Goal: Task Accomplishment & Management: Manage account settings

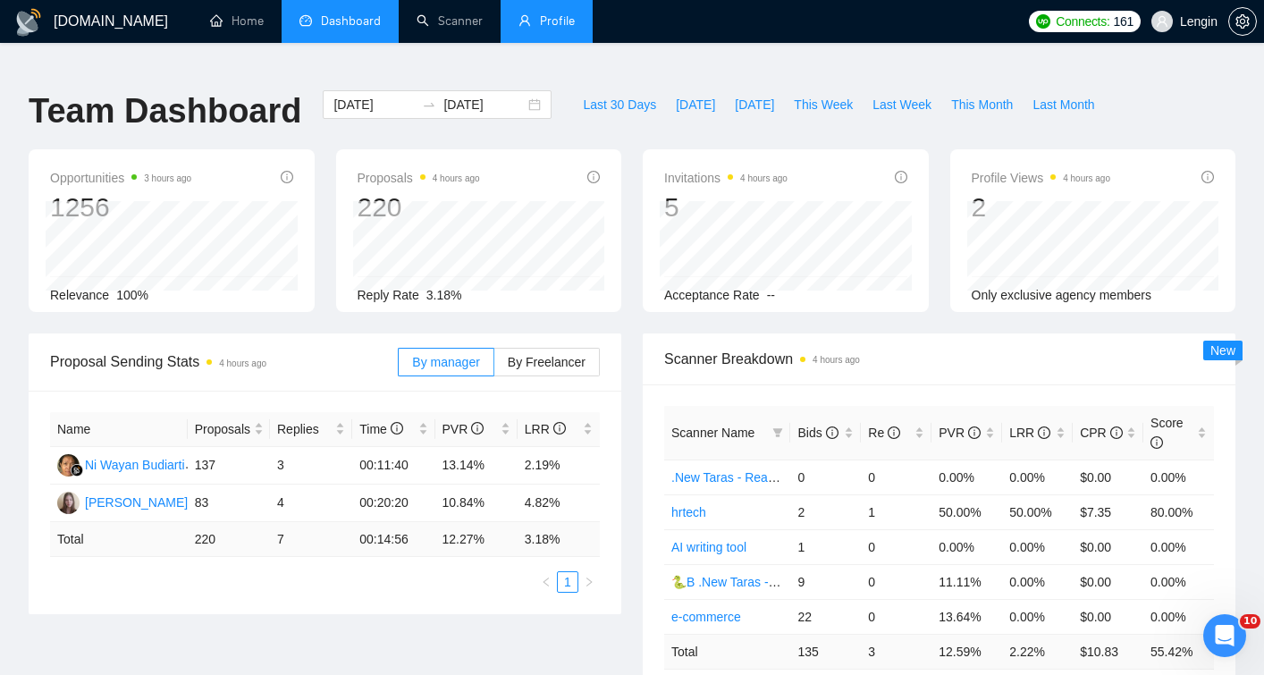
click at [552, 29] on link "Profile" at bounding box center [547, 20] width 56 height 15
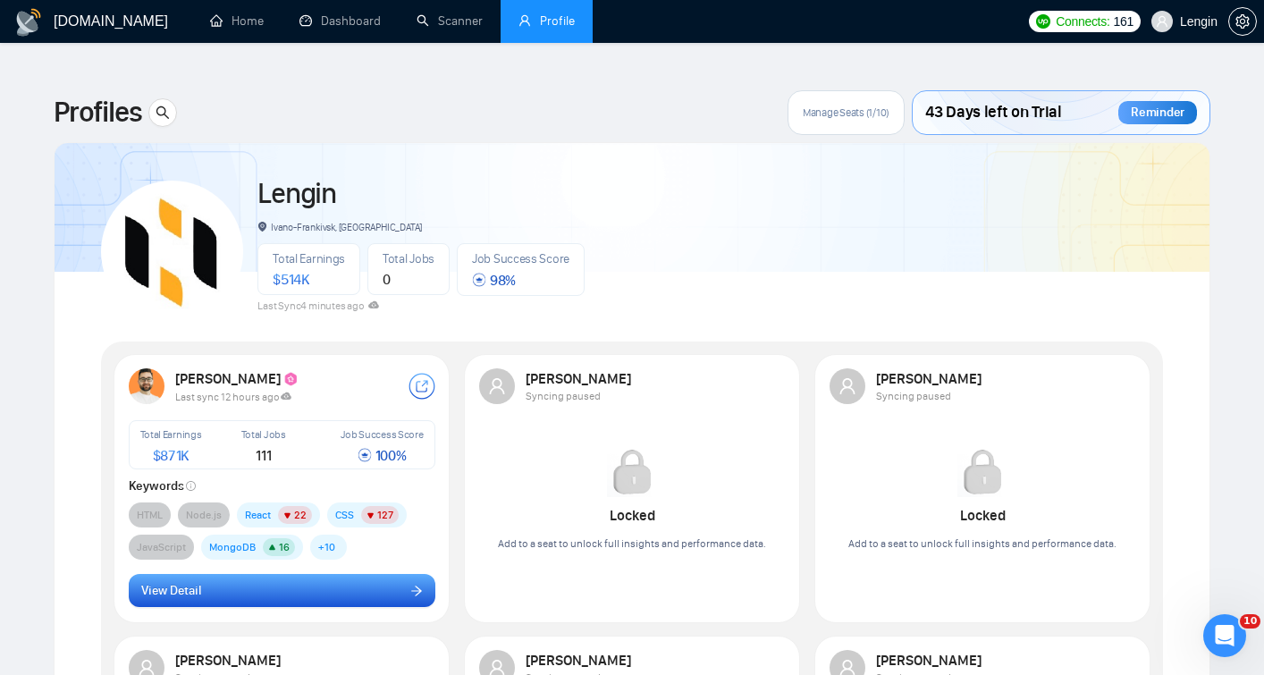
click at [411, 585] on icon "arrow-right" at bounding box center [416, 591] width 13 height 13
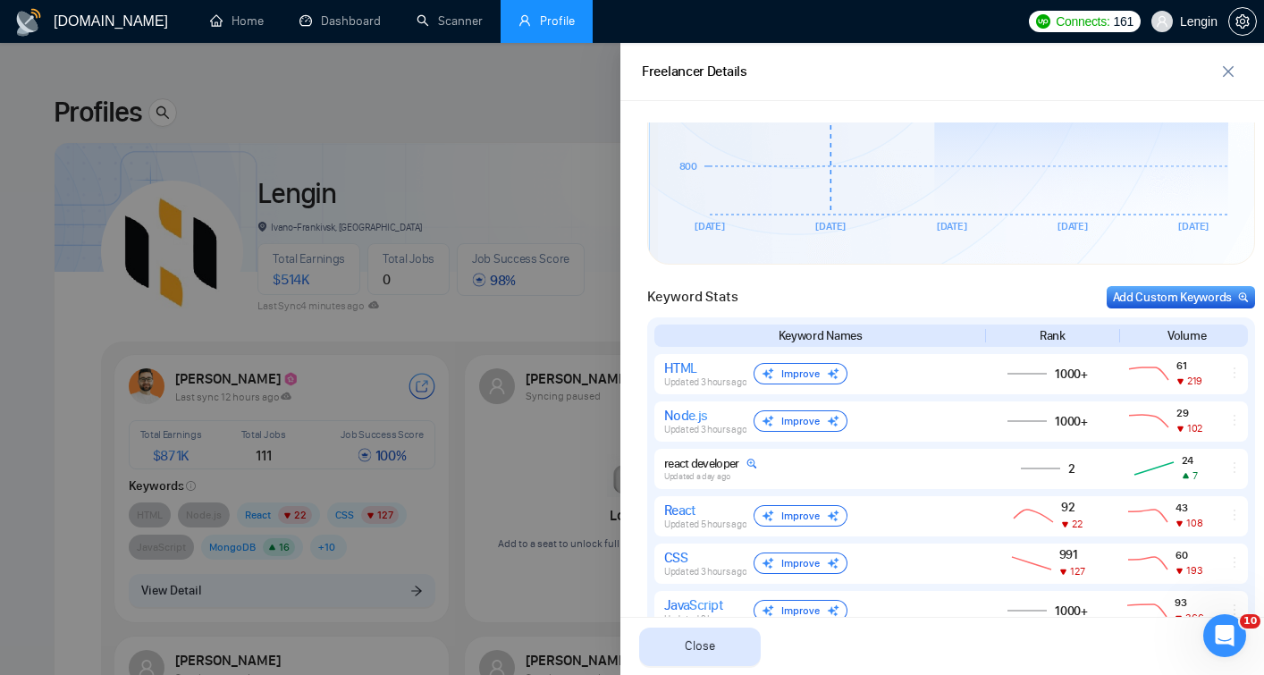
scroll to position [635, 0]
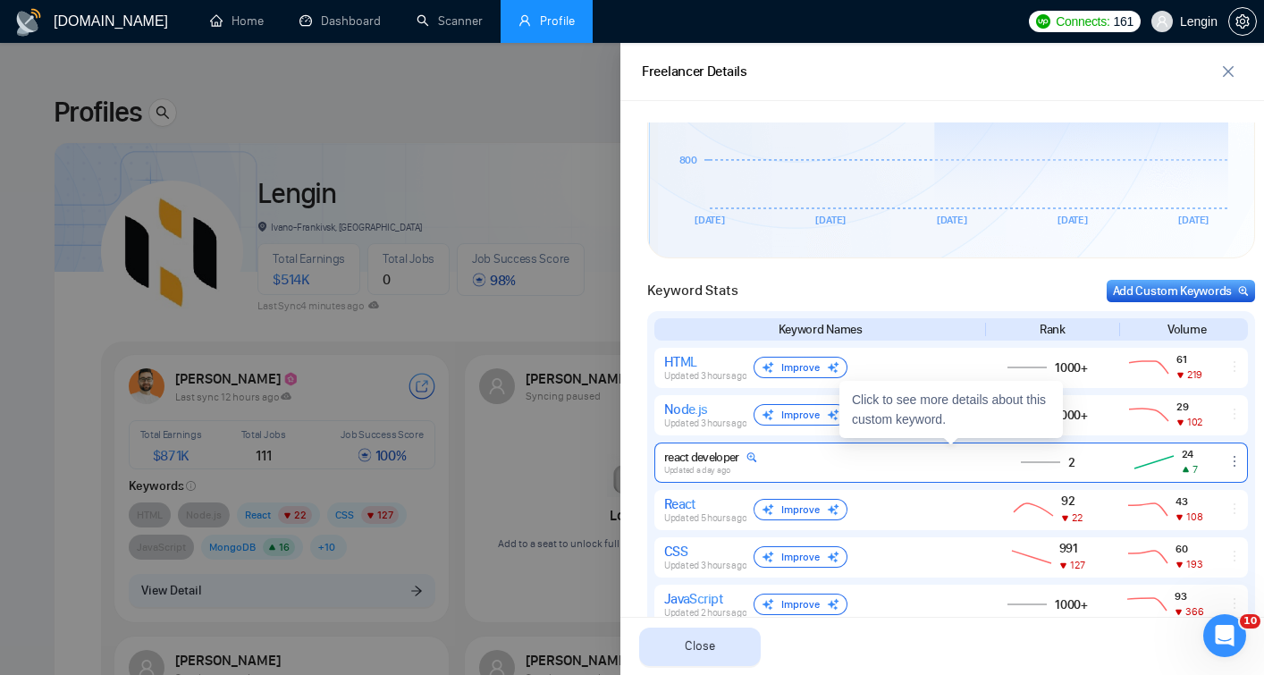
click at [1068, 464] on span "2" at bounding box center [1071, 462] width 7 height 15
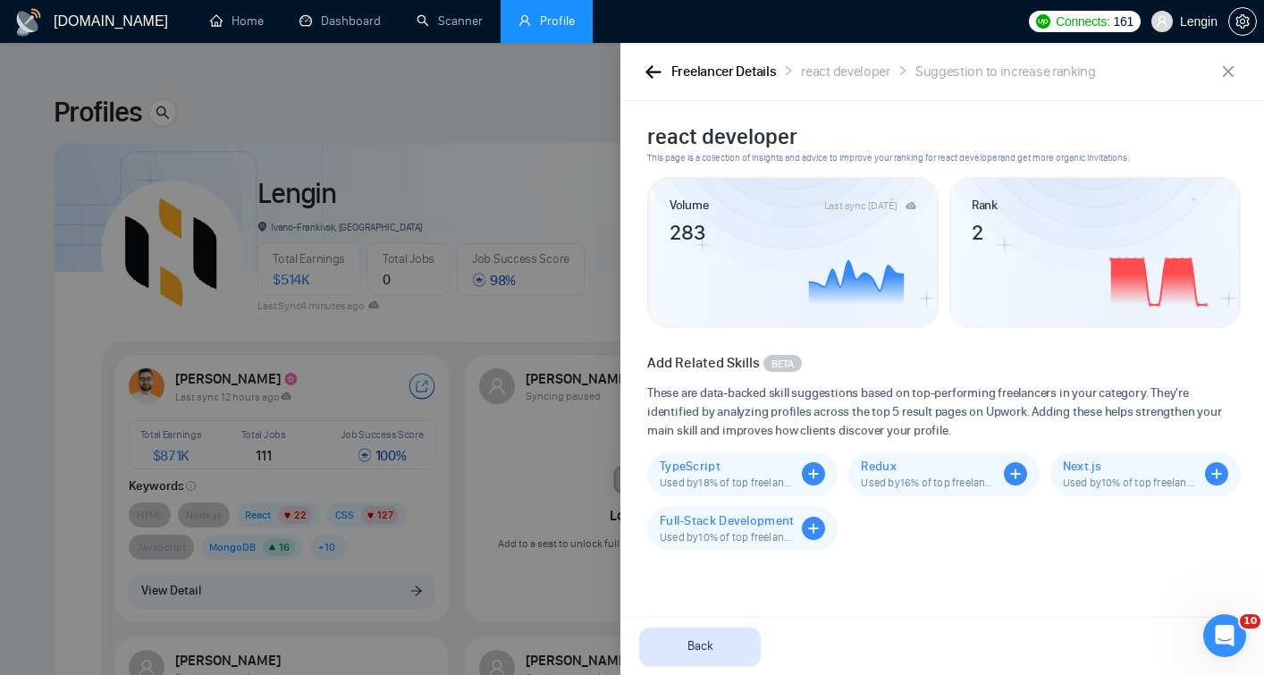
scroll to position [0, 0]
click at [650, 73] on icon "button" at bounding box center [653, 71] width 16 height 13
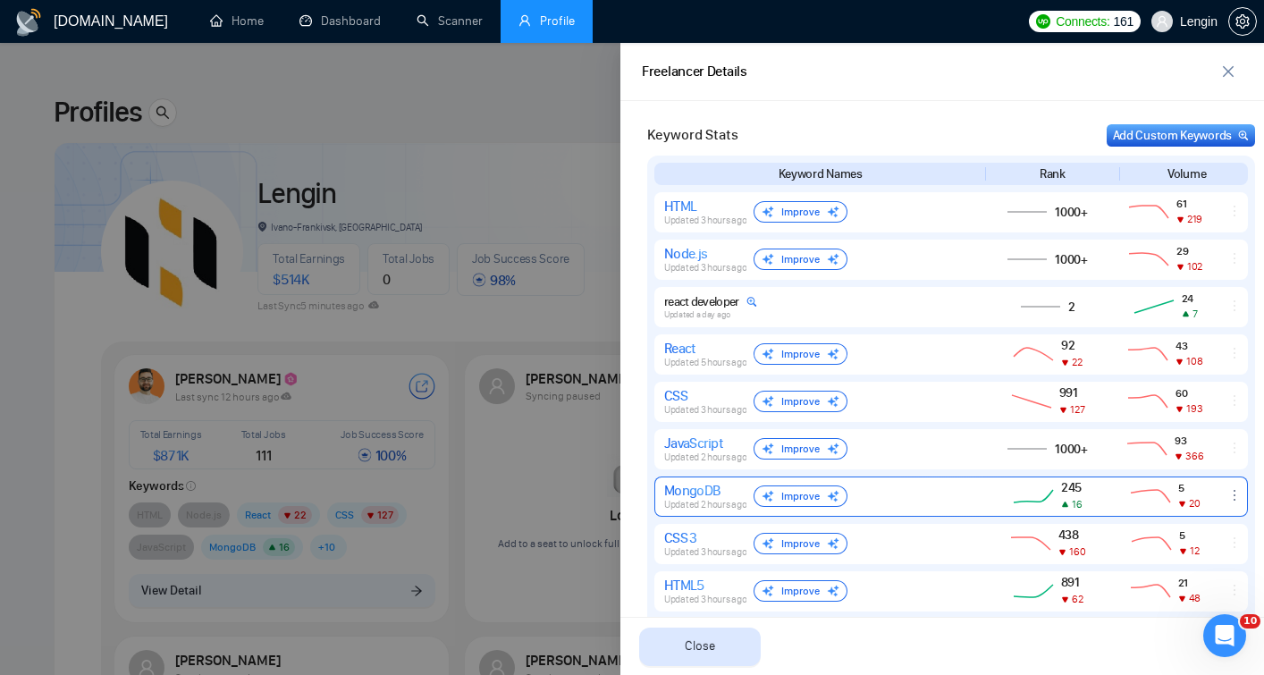
scroll to position [787, 0]
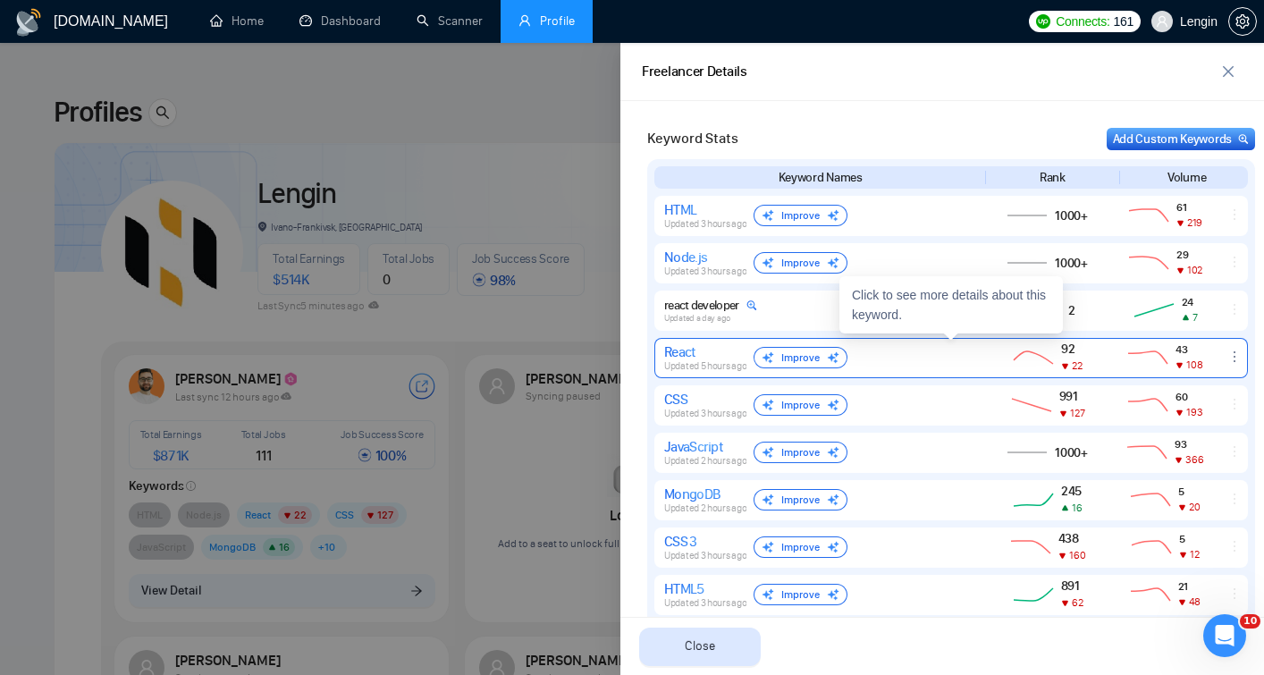
click at [1025, 351] on icon at bounding box center [1033, 357] width 39 height 13
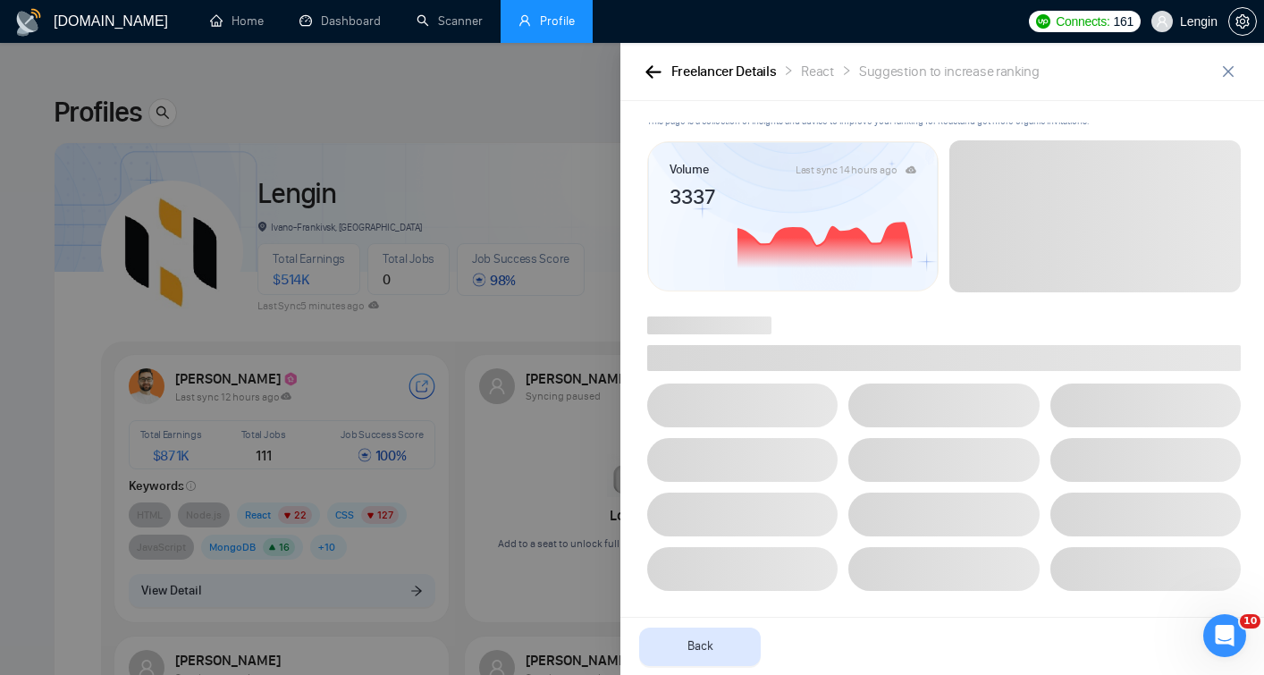
scroll to position [0, 0]
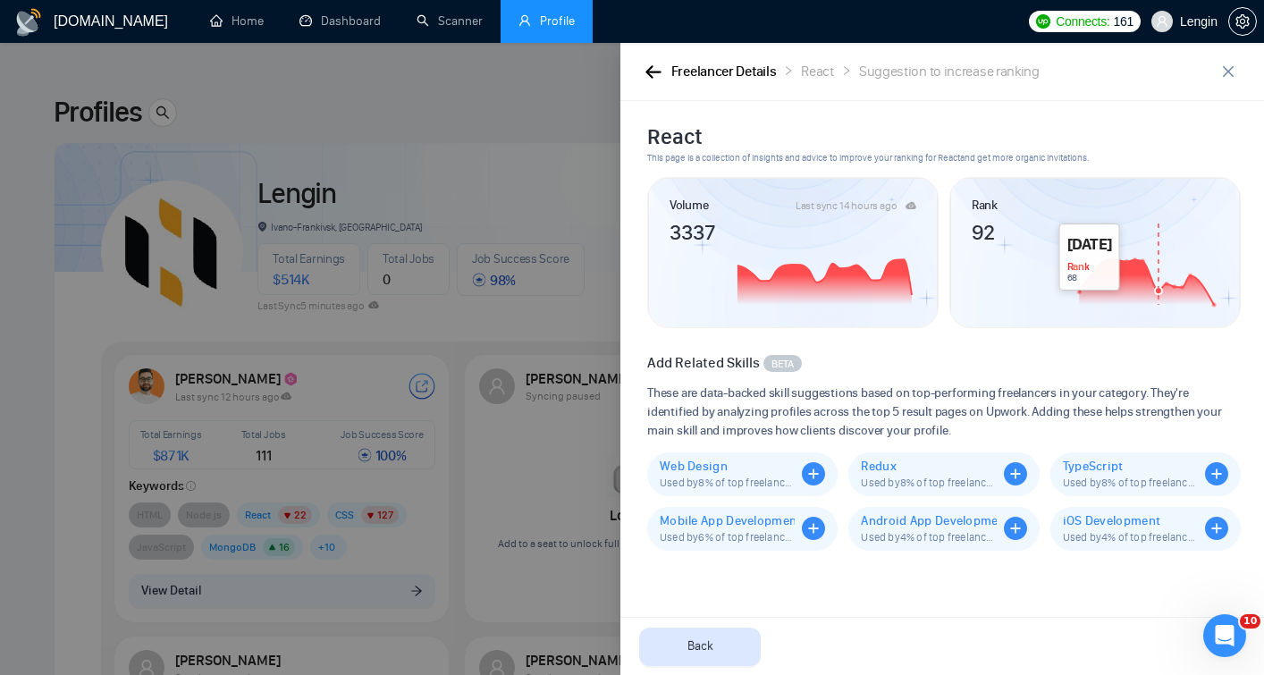
click at [1157, 287] on circle at bounding box center [1158, 290] width 7 height 7
click at [651, 73] on icon "button" at bounding box center [653, 71] width 16 height 13
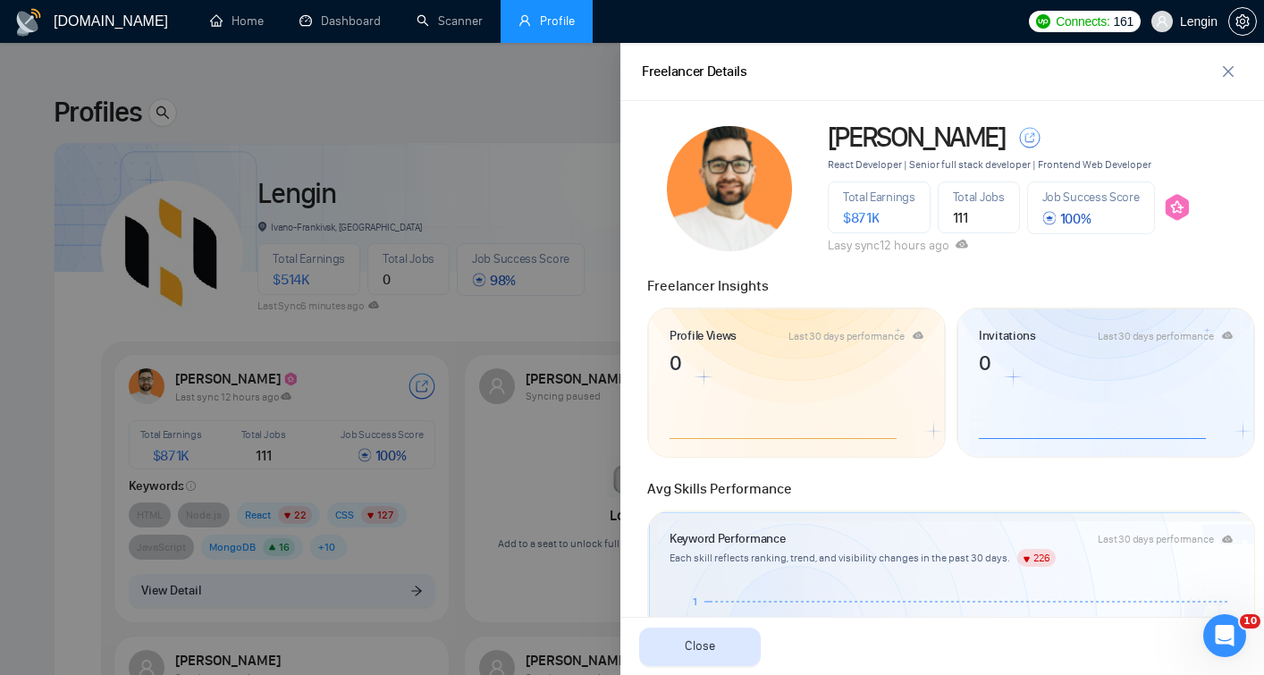
click at [49, 310] on div at bounding box center [632, 359] width 1264 height 632
